Goal: Information Seeking & Learning: Learn about a topic

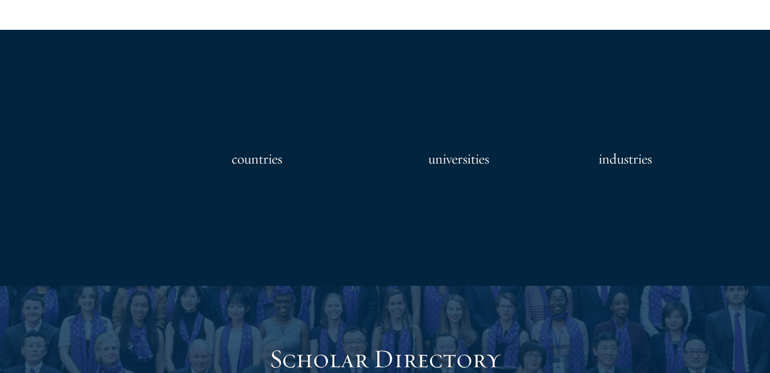
scroll to position [635, 0]
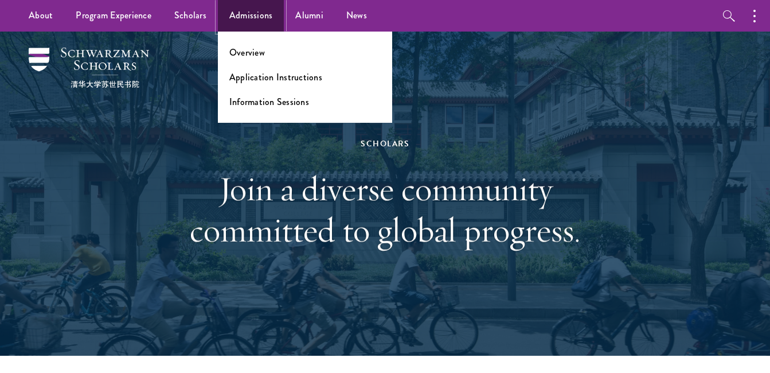
click at [255, 15] on link "Admissions" at bounding box center [251, 16] width 67 height 32
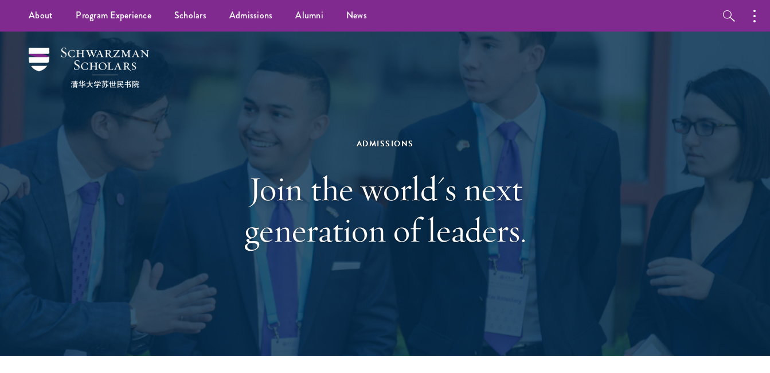
click at [6, 12] on nav "About Overview Leadership Donors Program Experience Overview Curriculum Student…" at bounding box center [295, 16] width 590 height 32
click at [759, 14] on button "button" at bounding box center [757, 16] width 25 height 32
click at [642, 56] on div "Admissions Join the world's next generation of leaders." at bounding box center [384, 194] width 655 height 324
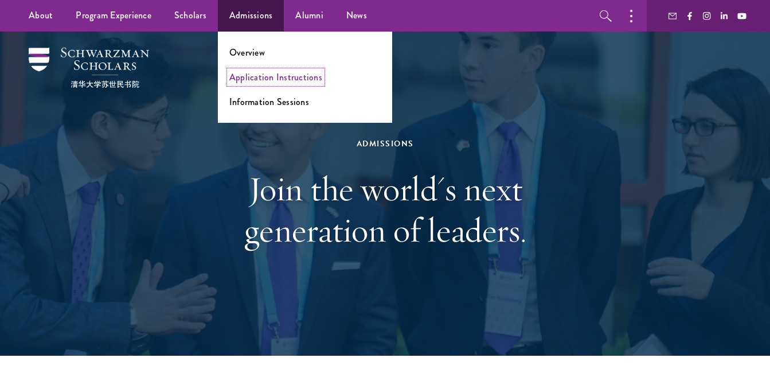
click at [253, 82] on link "Application Instructions" at bounding box center [275, 77] width 93 height 13
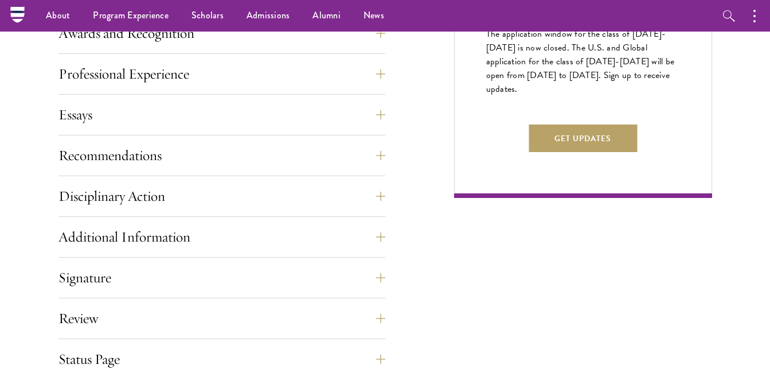
scroll to position [704, 0]
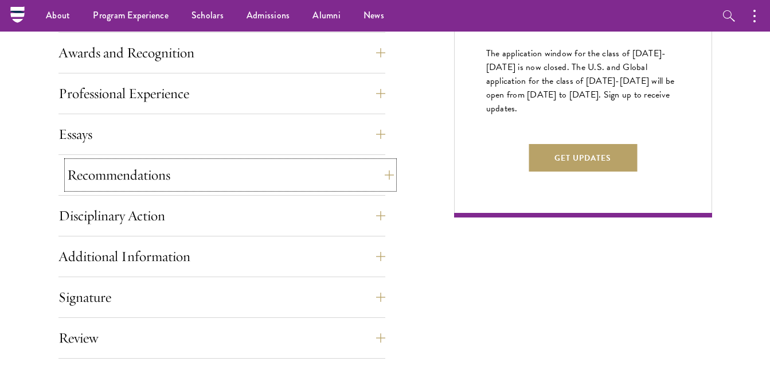
click at [329, 165] on button "Recommendations" at bounding box center [230, 175] width 327 height 28
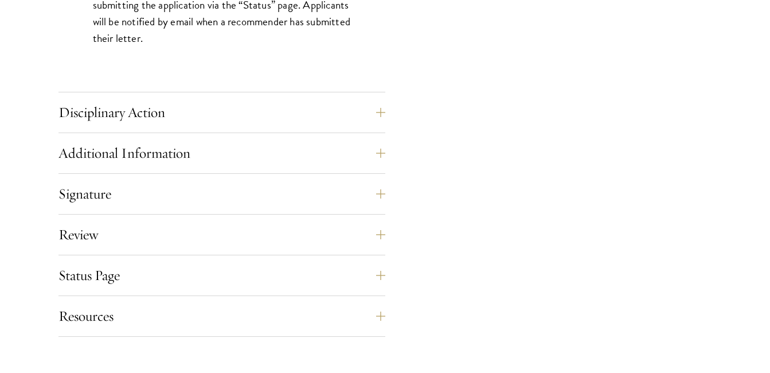
scroll to position [1751, 0]
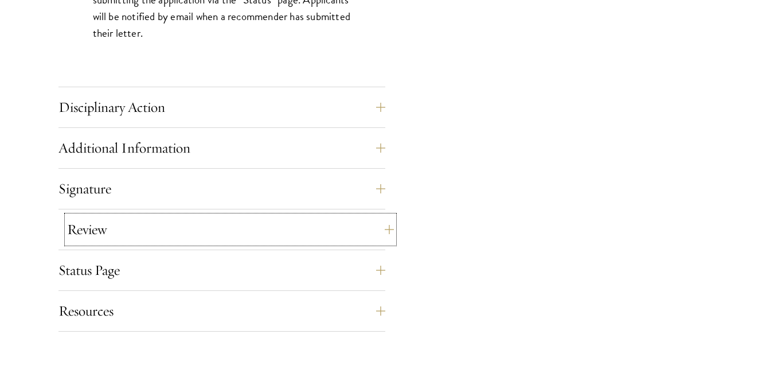
click at [91, 227] on button "Review" at bounding box center [230, 230] width 327 height 28
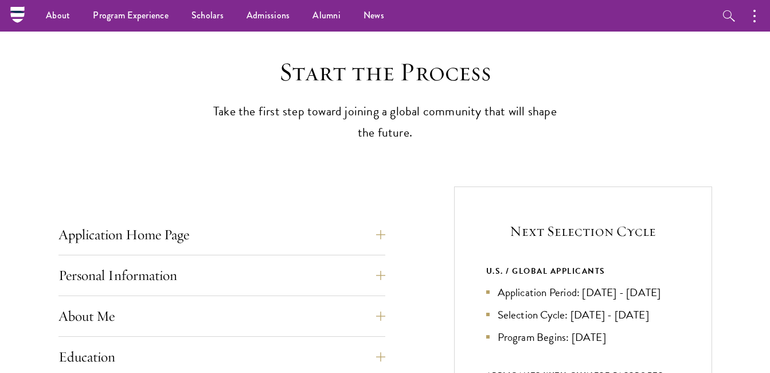
scroll to position [269, 0]
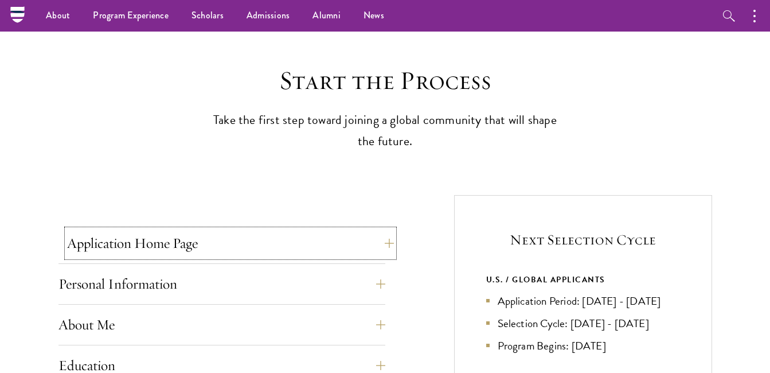
click at [70, 233] on button "Application Home Page" at bounding box center [230, 243] width 327 height 28
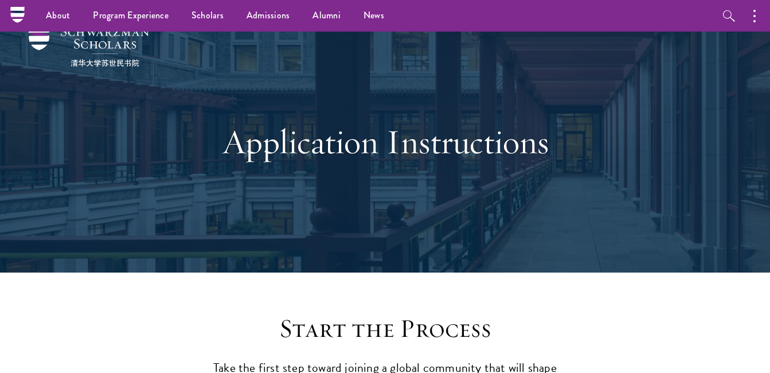
scroll to position [2, 0]
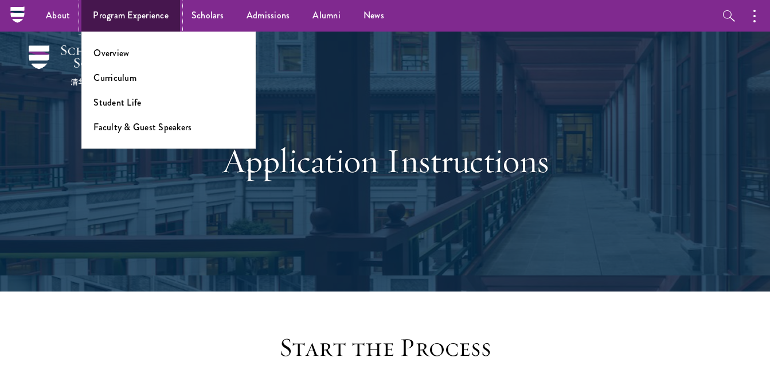
click at [143, 22] on link "Program Experience" at bounding box center [130, 16] width 99 height 32
